Goal: Check status: Check status

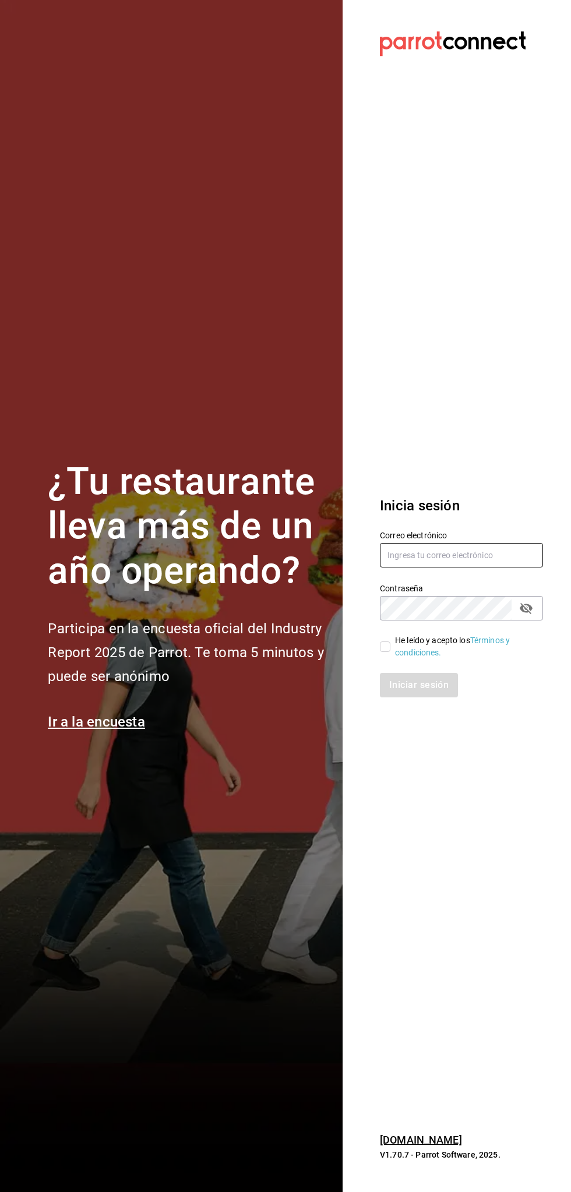
click at [469, 555] on input "text" at bounding box center [461, 555] width 163 height 24
type input "[EMAIL_ADDRESS][DOMAIN_NAME]"
click at [385, 648] on input "He leído y acepto los Términos y condiciones." at bounding box center [385, 646] width 10 height 10
checkbox input "true"
click at [433, 684] on button "Iniciar sesión" at bounding box center [419, 685] width 79 height 24
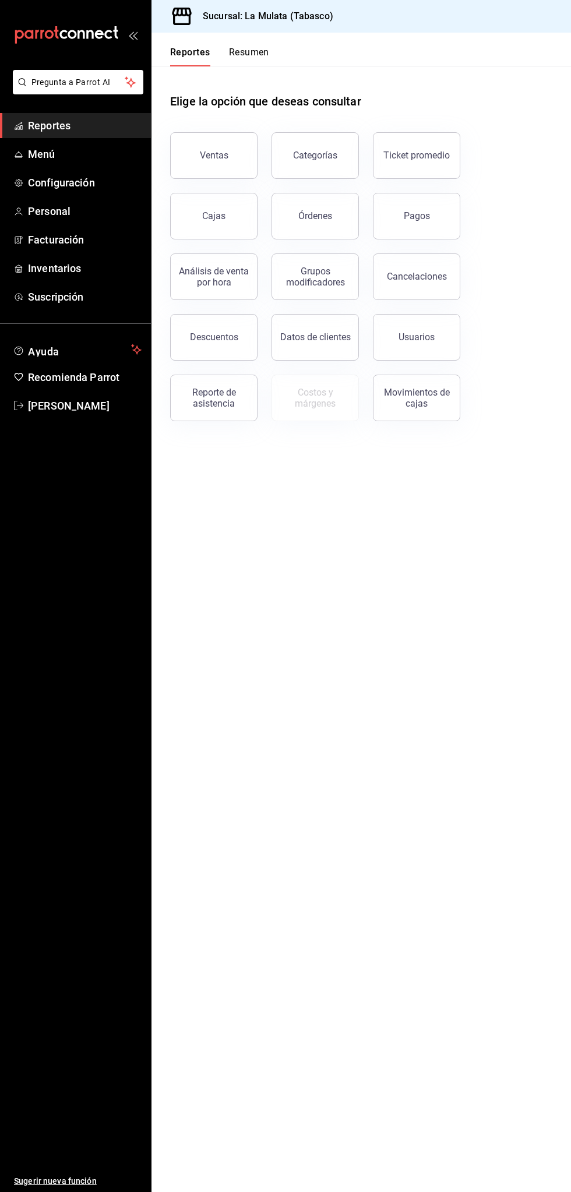
click at [261, 47] on button "Resumen" at bounding box center [249, 57] width 40 height 20
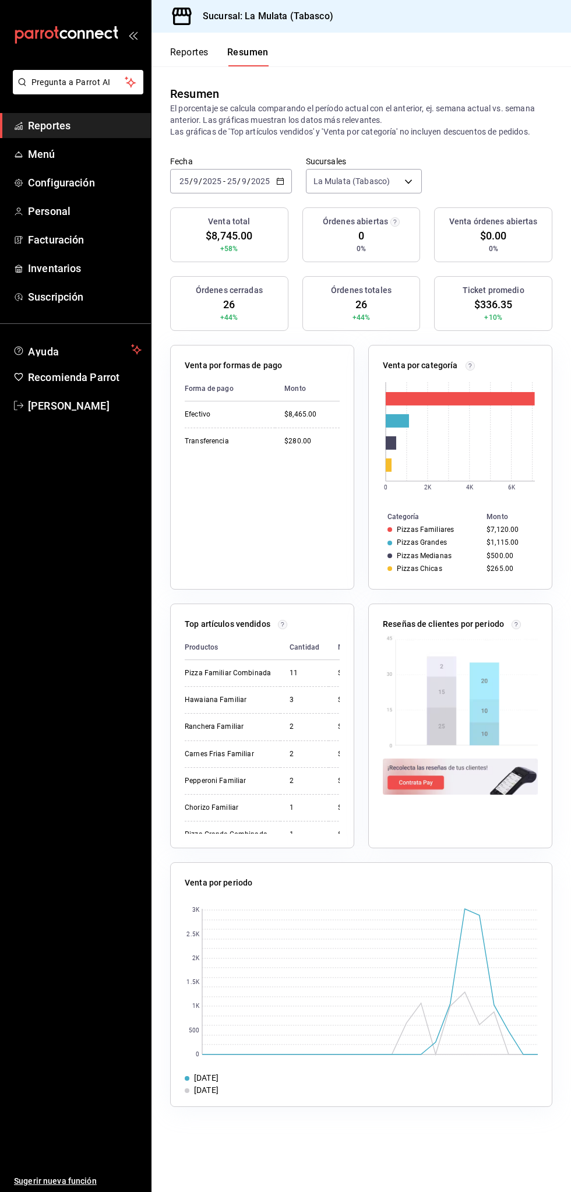
click at [211, 178] on input "2025" at bounding box center [212, 181] width 20 height 9
click at [192, 295] on span "Mes actual" at bounding box center [225, 295] width 90 height 12
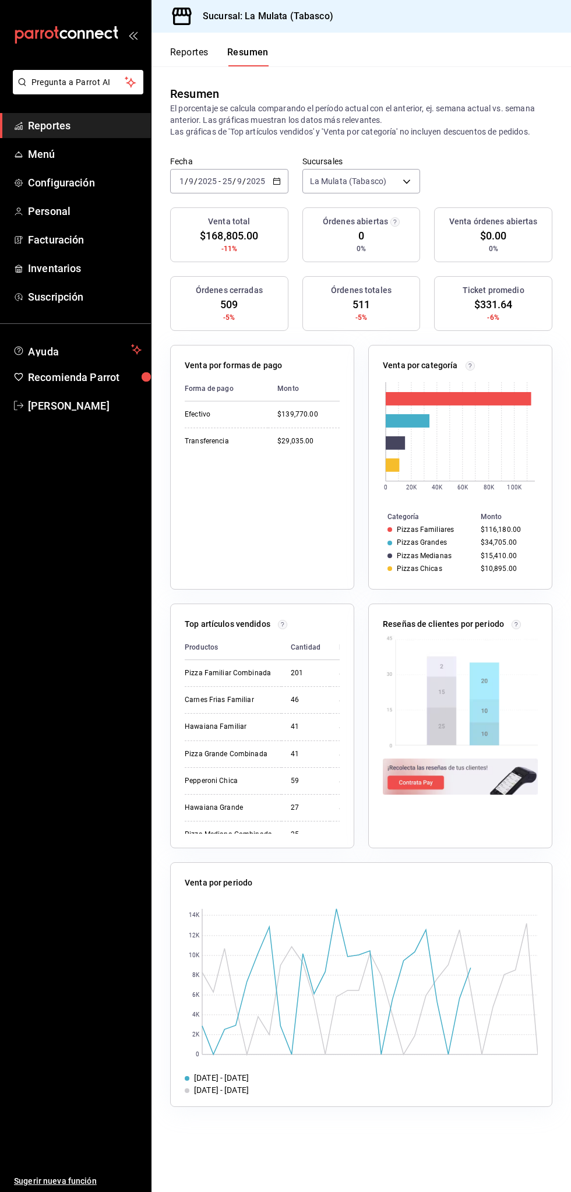
click at [261, 1161] on main "Resumen El porcentaje se calcula comparando el período actual con el anterior, …" at bounding box center [360, 629] width 419 height 1126
